Goal: Information Seeking & Learning: Learn about a topic

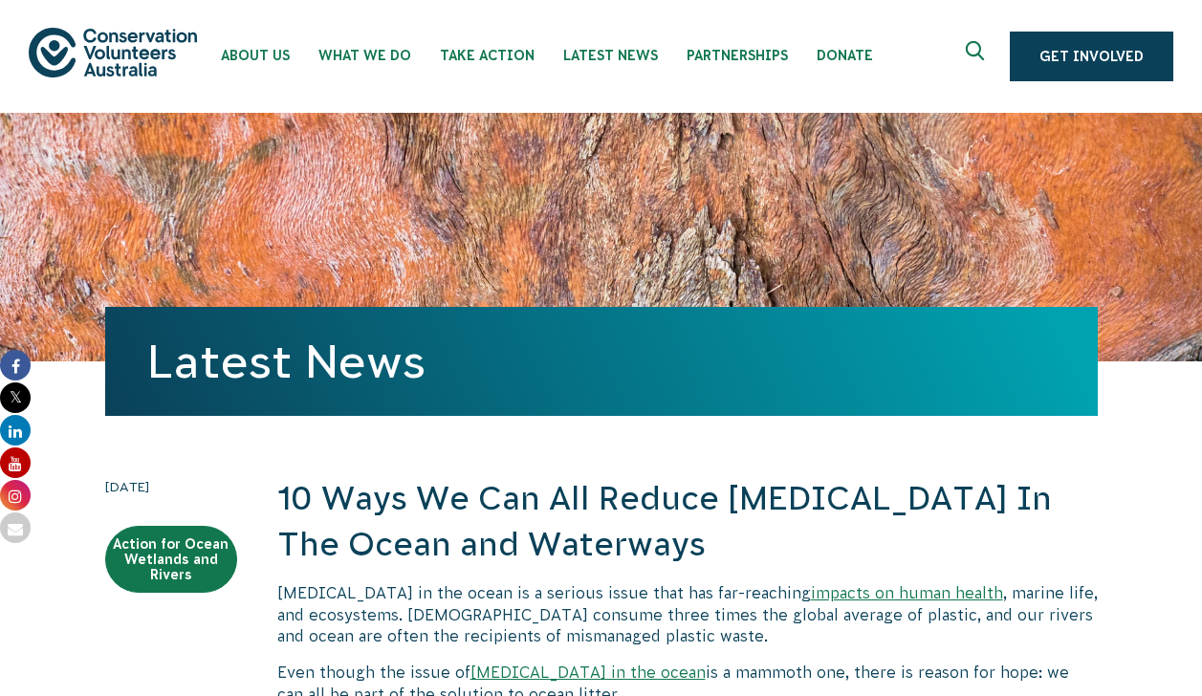
scroll to position [237, 0]
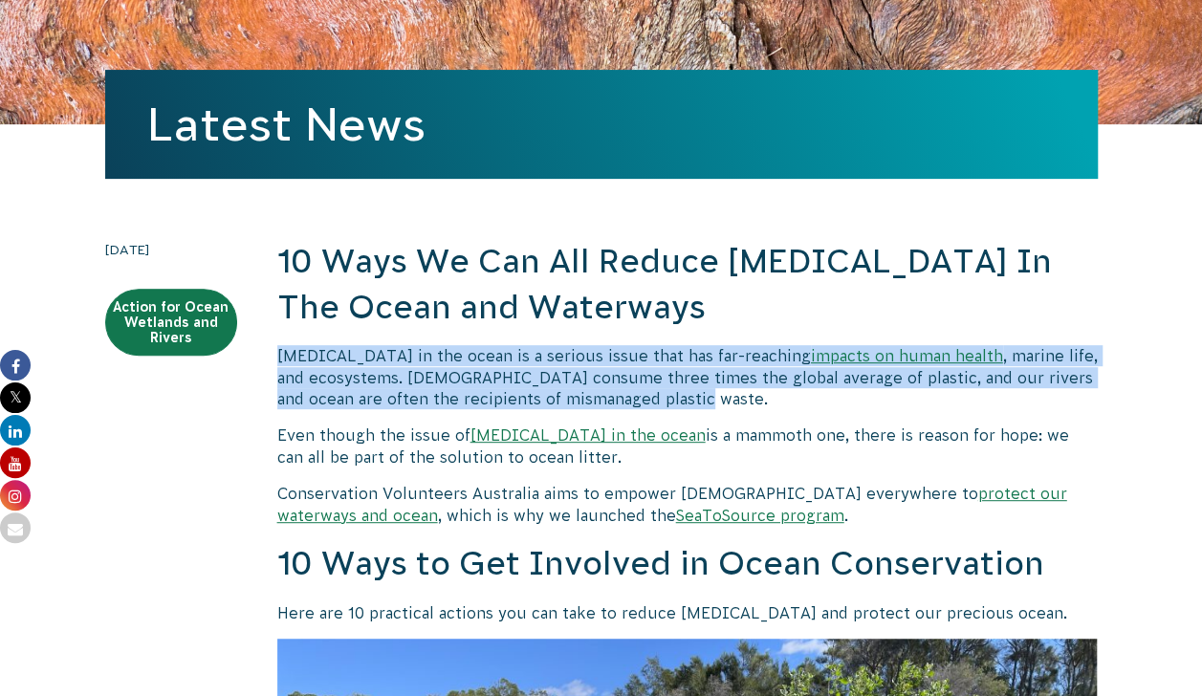
drag, startPoint x: 276, startPoint y: 355, endPoint x: 662, endPoint y: 403, distance: 388.4
click at [662, 403] on p "[MEDICAL_DATA] in the ocean is a serious issue that has far-reaching impacts on…" at bounding box center [687, 377] width 821 height 64
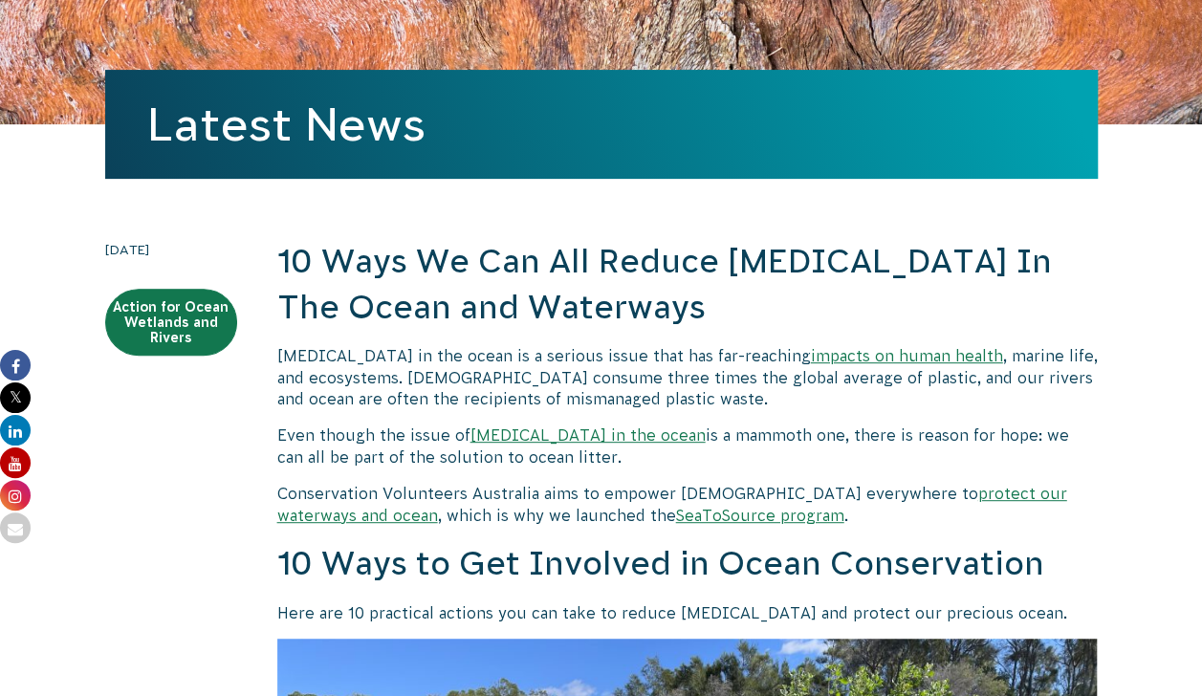
drag, startPoint x: 666, startPoint y: 395, endPoint x: 273, endPoint y: 349, distance: 395.8
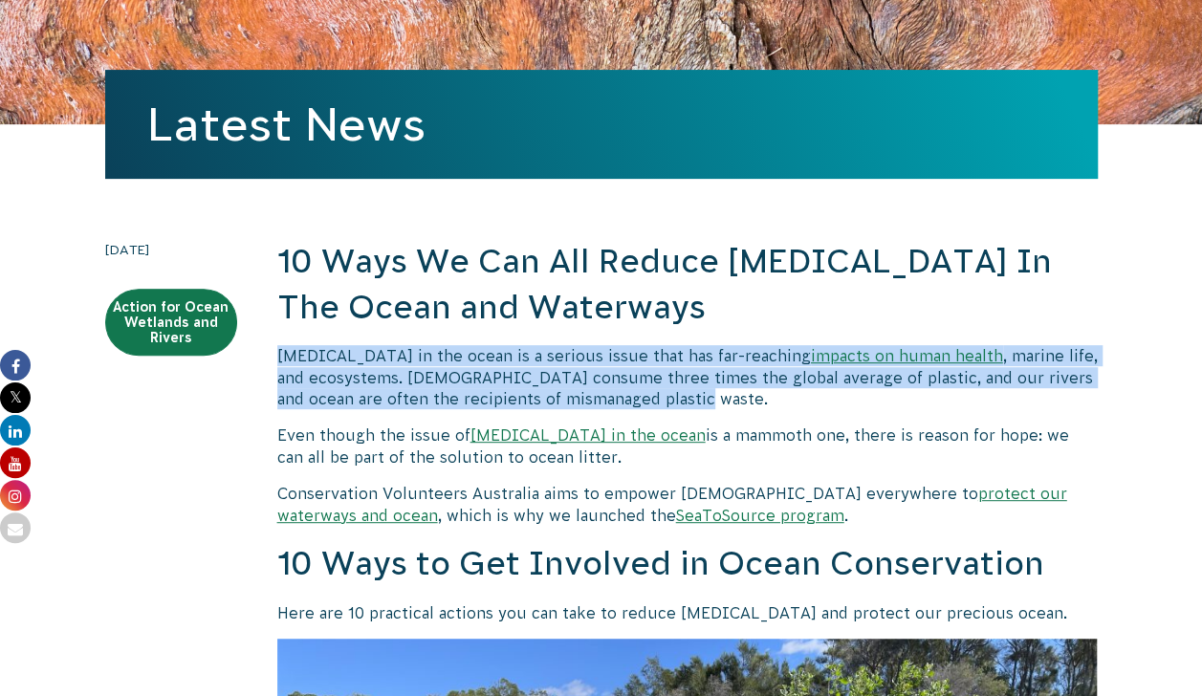
drag, startPoint x: 274, startPoint y: 348, endPoint x: 665, endPoint y: 405, distance: 395.2
click at [668, 406] on p "[MEDICAL_DATA] in the ocean is a serious issue that has far-reaching impacts on…" at bounding box center [687, 377] width 821 height 64
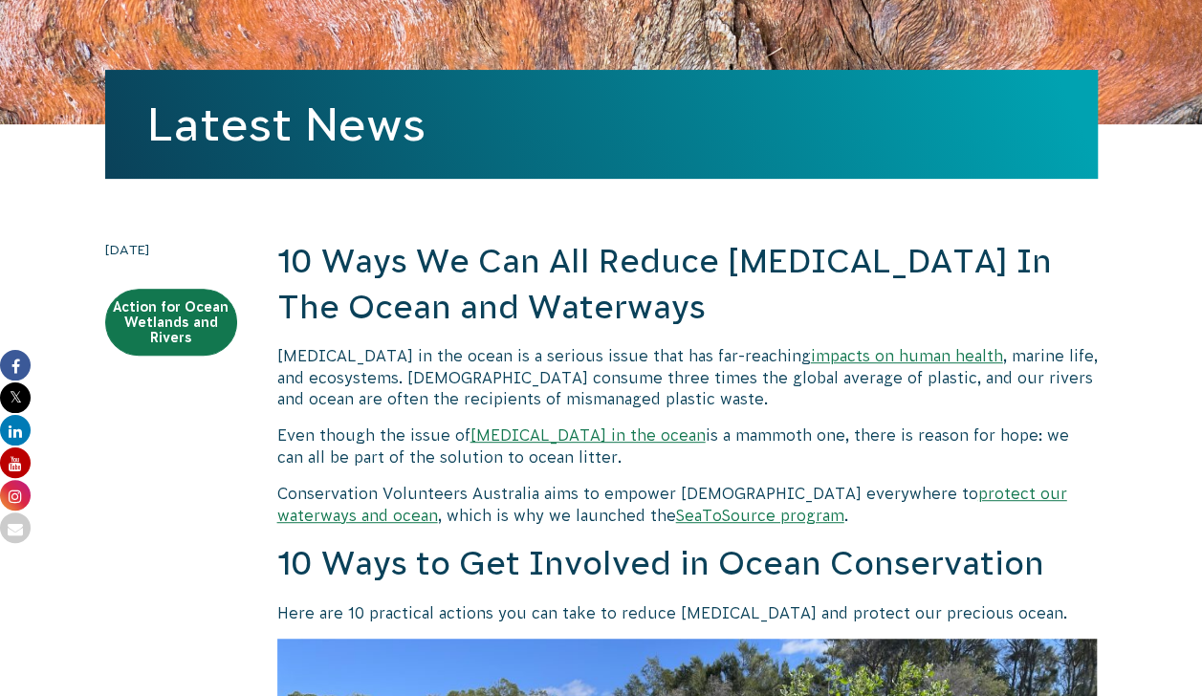
drag, startPoint x: 650, startPoint y: 398, endPoint x: 155, endPoint y: 431, distance: 496.6
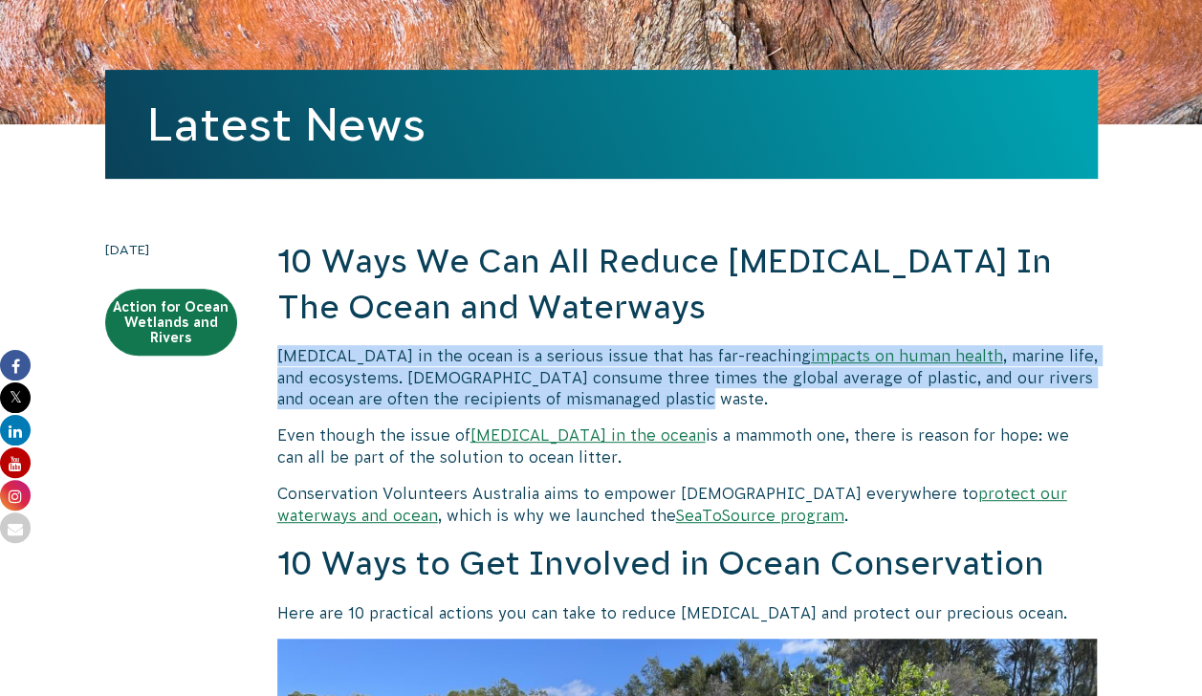
drag, startPoint x: 273, startPoint y: 352, endPoint x: 727, endPoint y: 391, distance: 456.0
copy p "[MEDICAL_DATA] in the ocean is a serious issue that has far-reaching impacts on…"
